Goal: Information Seeking & Learning: Learn about a topic

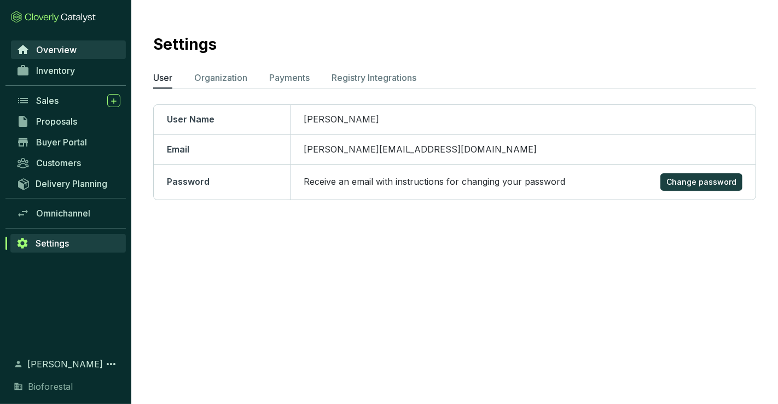
click at [90, 59] on link "Overview" at bounding box center [68, 49] width 115 height 19
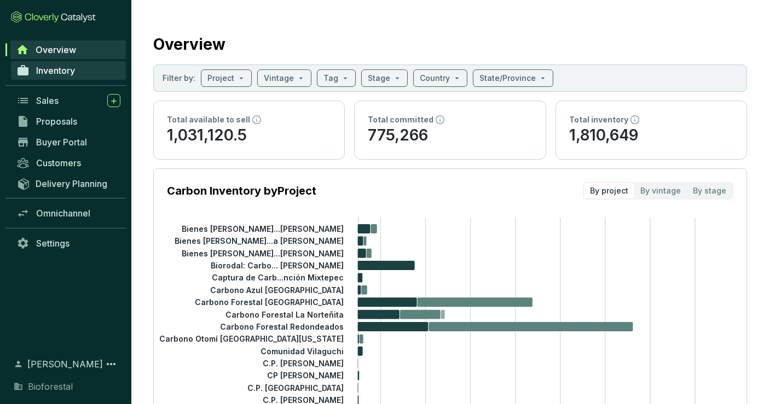
click at [71, 71] on span "Inventory" at bounding box center [55, 70] width 39 height 11
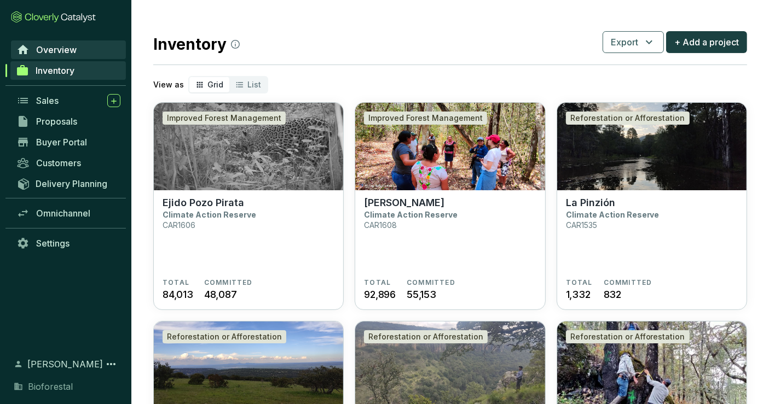
click at [87, 51] on link "Overview" at bounding box center [68, 49] width 115 height 19
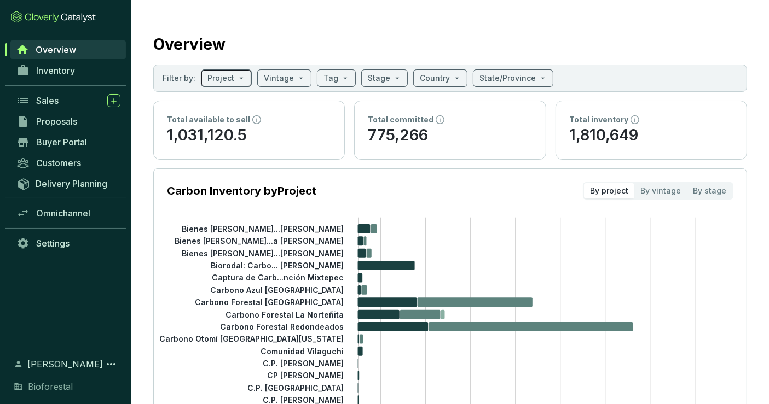
click at [241, 77] on span at bounding box center [226, 78] width 38 height 16
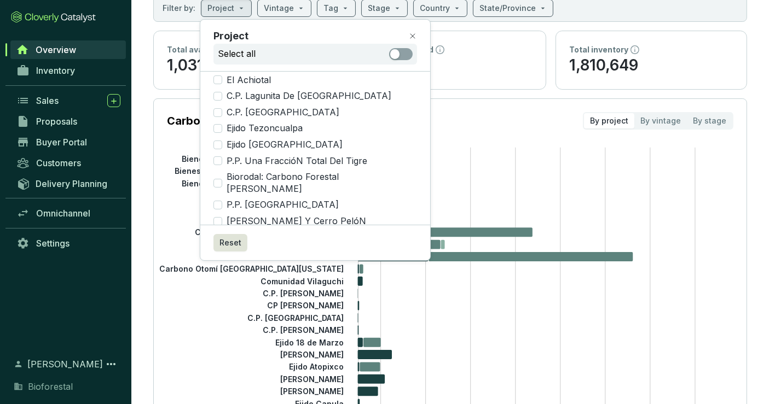
scroll to position [1006, 0]
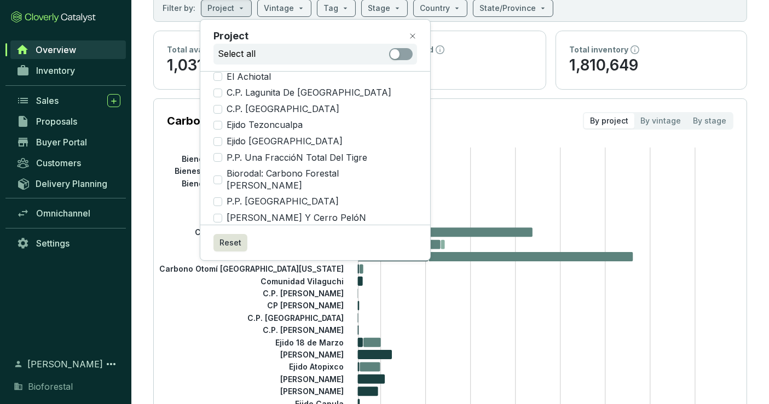
click at [217, 263] on input "Ejido 18 De Marzo" at bounding box center [217, 267] width 9 height 9
checkbox input "true"
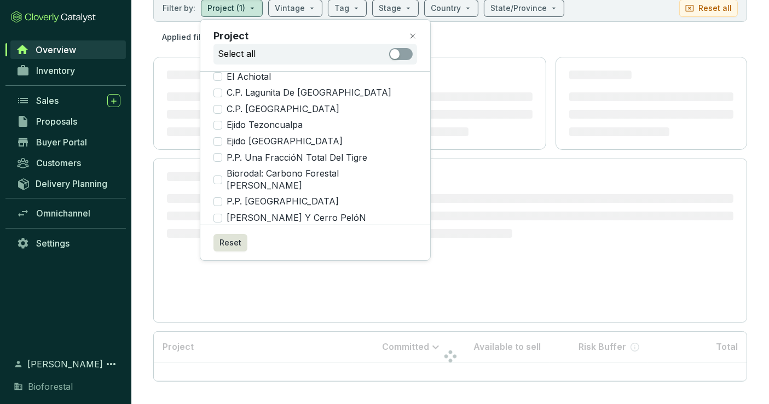
scroll to position [56, 0]
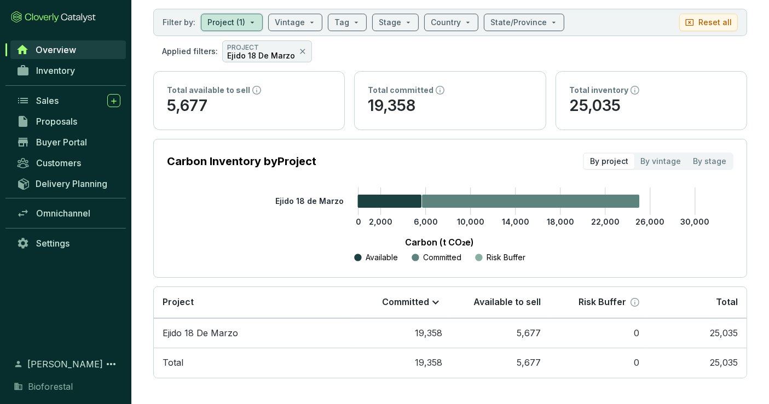
click at [625, 16] on section "Filter by: Project (1) Vintage Tag Stage Country State/Province Reset all" at bounding box center [450, 22] width 594 height 27
click at [412, 22] on section "Filter by: Project (1) Vintage Tag Stage Country State/Province Reset all" at bounding box center [450, 22] width 594 height 27
click at [398, 19] on span at bounding box center [395, 22] width 33 height 16
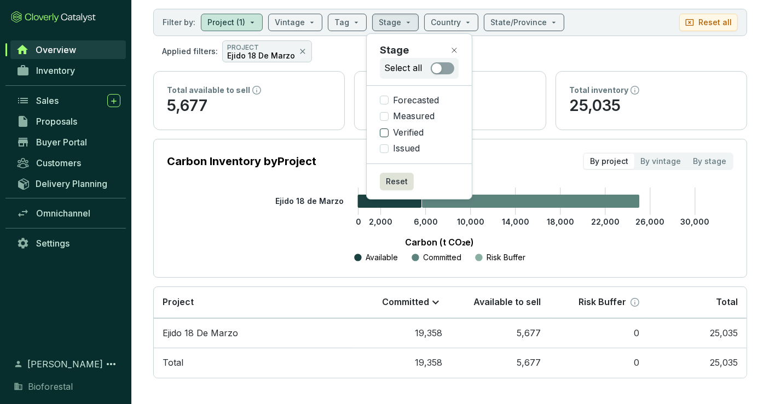
click at [394, 137] on span "Verified" at bounding box center [407, 133] width 39 height 12
click at [388, 137] on input "Verified" at bounding box center [384, 133] width 9 height 9
checkbox input "true"
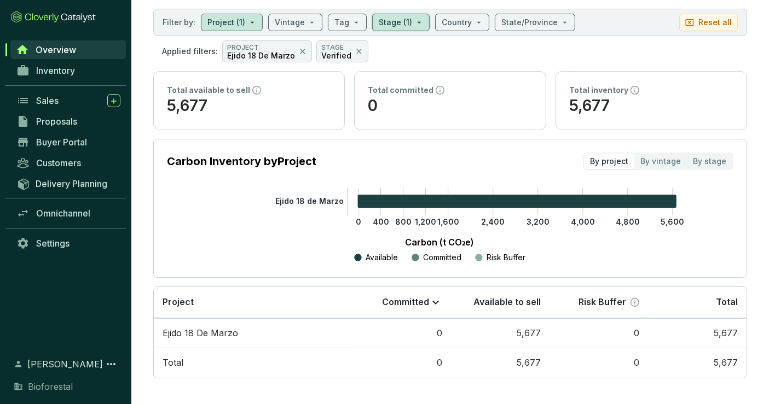
click at [688, 73] on div "Total inventory 5,677" at bounding box center [651, 101] width 190 height 58
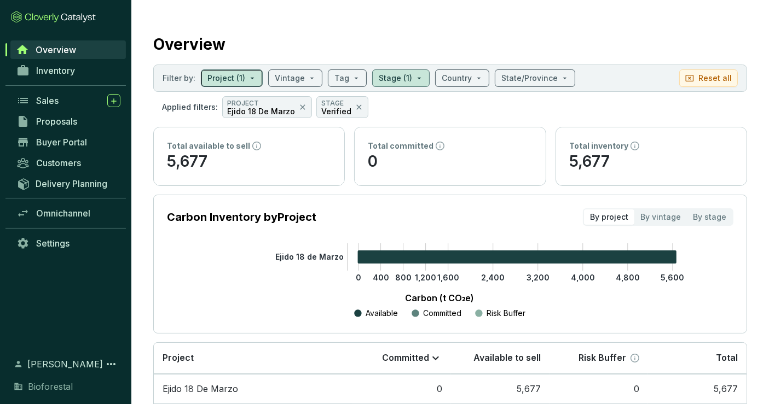
click at [245, 71] on span at bounding box center [231, 78] width 49 height 16
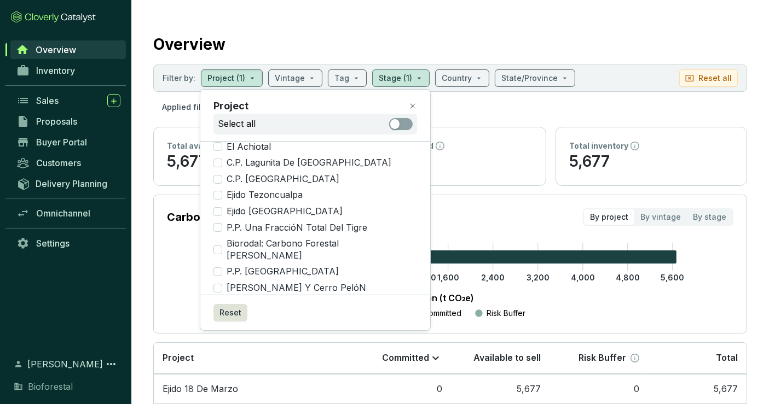
click at [222, 331] on span "Ejido 18 De Marzo" at bounding box center [264, 337] width 84 height 12
click at [222, 333] on input "Ejido 18 De Marzo" at bounding box center [217, 337] width 9 height 9
checkbox input "false"
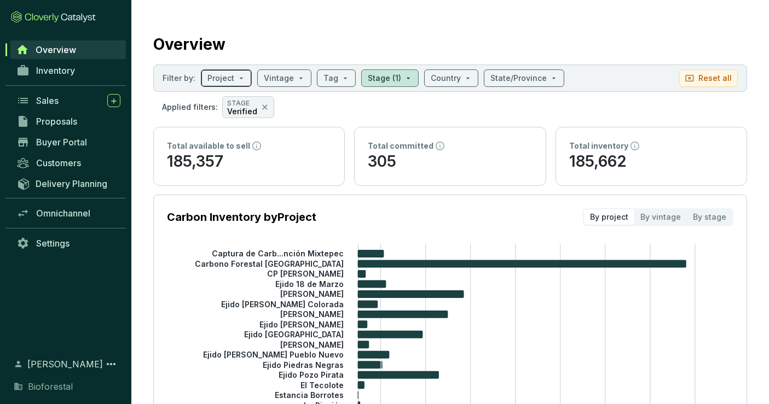
click at [240, 77] on div "Project" at bounding box center [226, 78] width 51 height 18
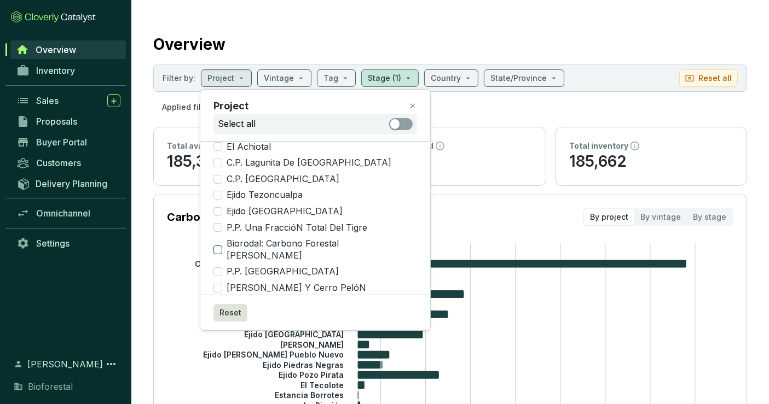
click at [220, 246] on input "Biorodal: Carbono Forestal [PERSON_NAME]" at bounding box center [217, 250] width 9 height 9
checkbox input "true"
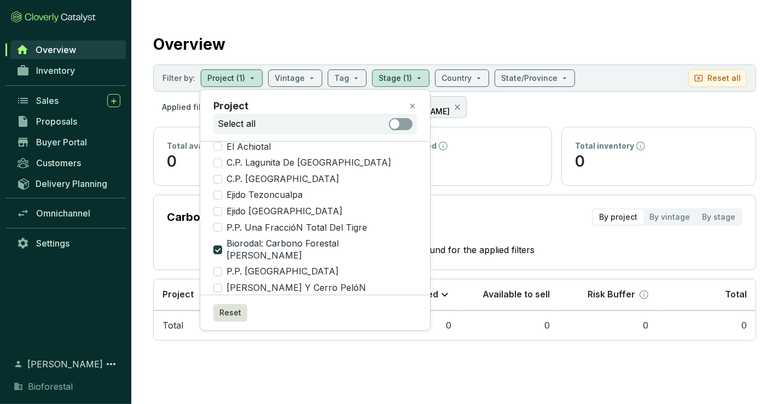
click at [550, 22] on section "Overview Filter by: Project (1) Vintage Tag Stage (1) Country State/Province Re…" at bounding box center [454, 184] width 647 height 369
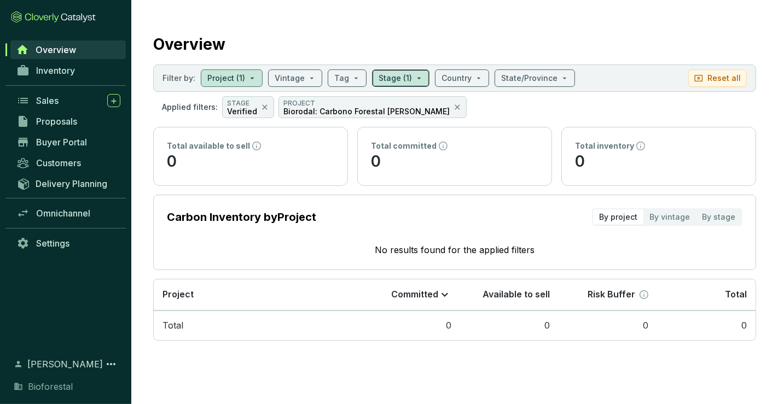
click at [408, 79] on span at bounding box center [401, 78] width 44 height 16
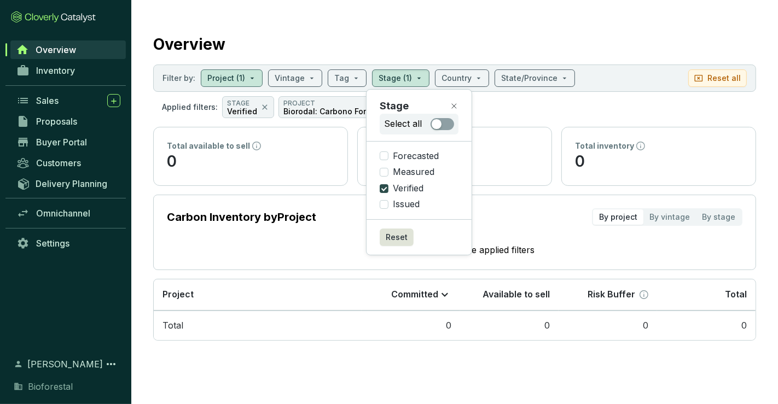
click at [386, 185] on input "Verified" at bounding box center [384, 188] width 9 height 9
checkbox input "false"
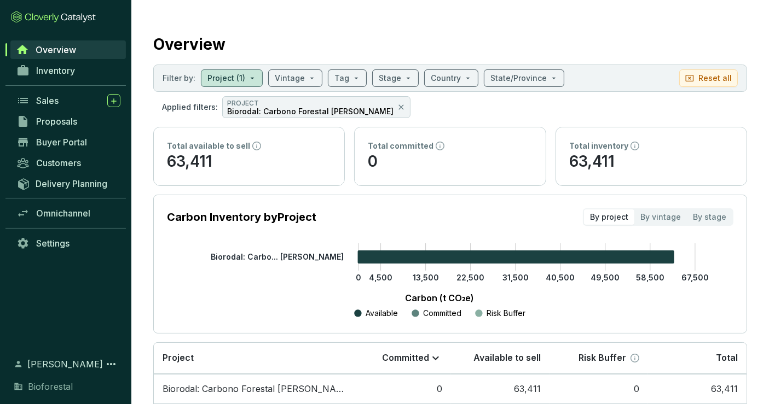
scroll to position [56, 0]
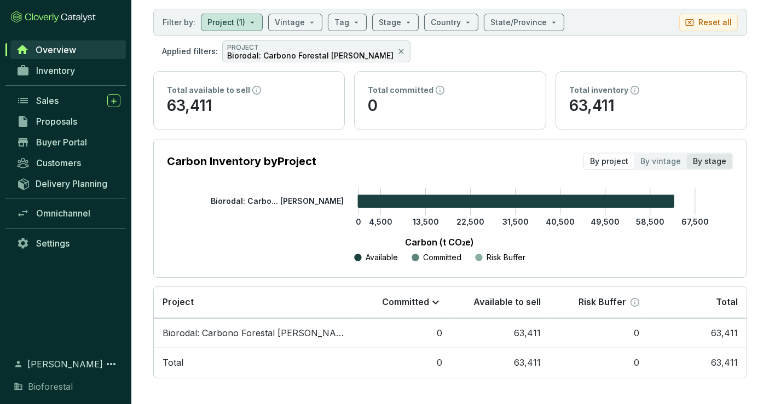
click at [713, 155] on div "By stage" at bounding box center [709, 161] width 45 height 15
click at [687, 154] on input "By stage" at bounding box center [687, 154] width 0 height 0
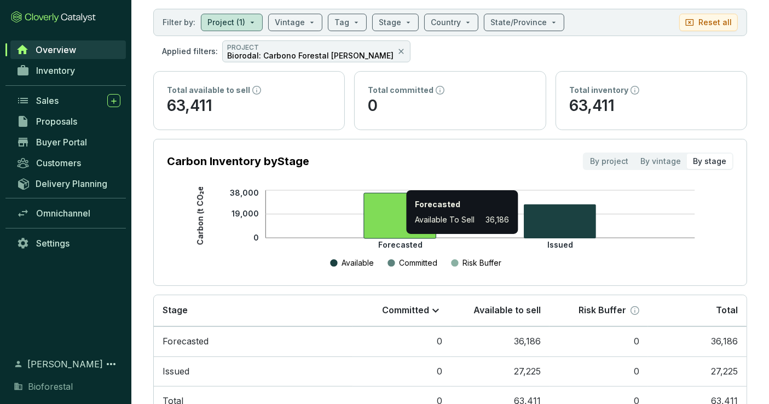
click at [380, 200] on icon at bounding box center [400, 215] width 72 height 45
click at [419, 221] on icon at bounding box center [400, 215] width 72 height 45
click at [419, 223] on icon at bounding box center [400, 215] width 72 height 45
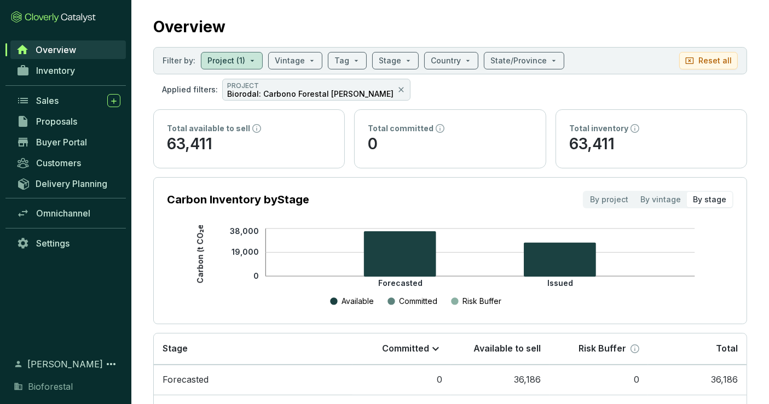
scroll to position [0, 0]
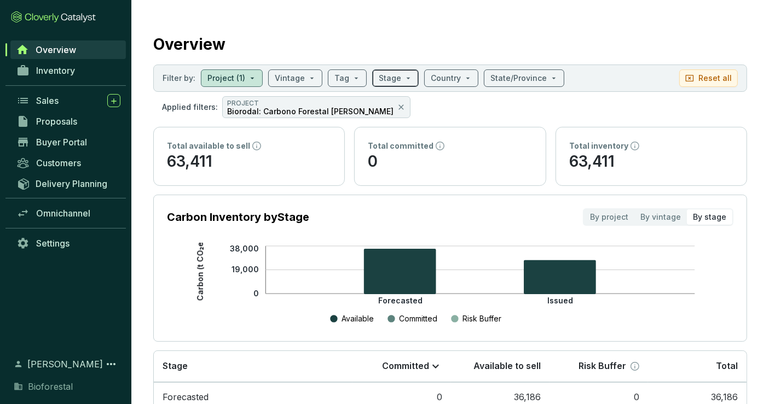
click at [399, 77] on span at bounding box center [395, 78] width 33 height 16
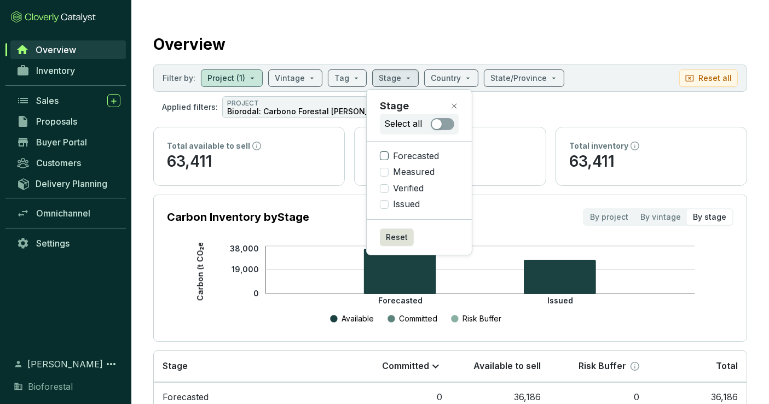
click at [387, 154] on input "Forecasted" at bounding box center [384, 156] width 9 height 9
checkbox input "true"
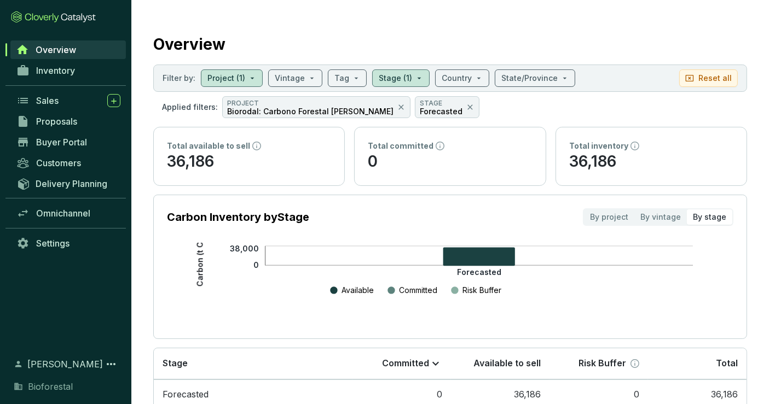
click at [512, 26] on section "Overview Filter by: Project (1) Vintage Tag Stage (1) Country State/Province Re…" at bounding box center [449, 234] width 637 height 468
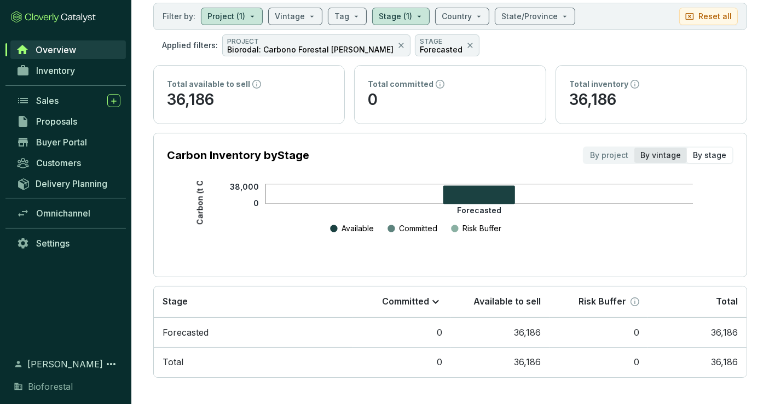
click at [648, 152] on div "By vintage" at bounding box center [660, 155] width 53 height 15
click at [634, 148] on input "By vintage" at bounding box center [634, 148] width 0 height 0
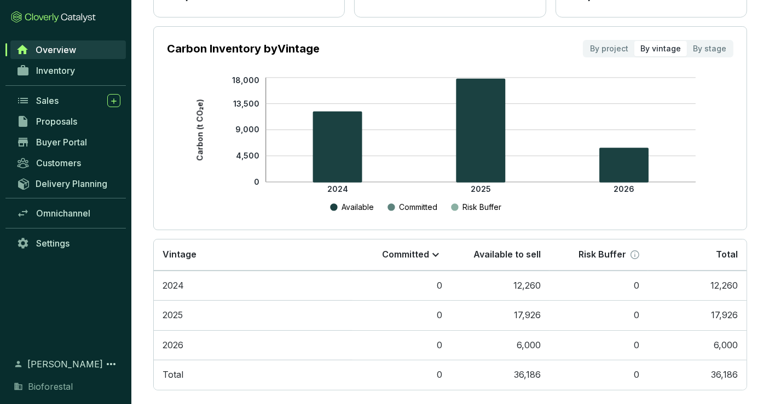
scroll to position [181, 0]
